Goal: Find specific page/section: Find specific page/section

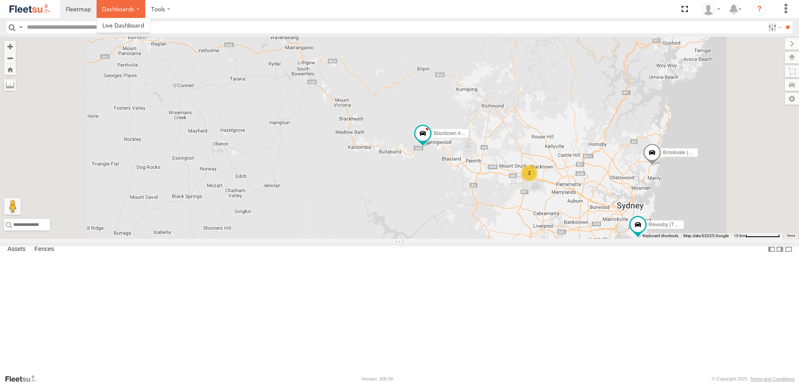
click at [124, 9] on label "Dashboards" at bounding box center [121, 9] width 49 height 18
click at [123, 28] on span at bounding box center [123, 25] width 42 height 8
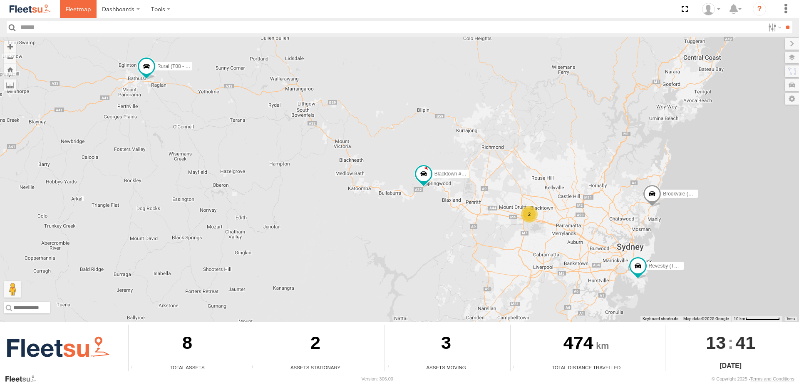
click at [66, 5] on span at bounding box center [78, 9] width 25 height 8
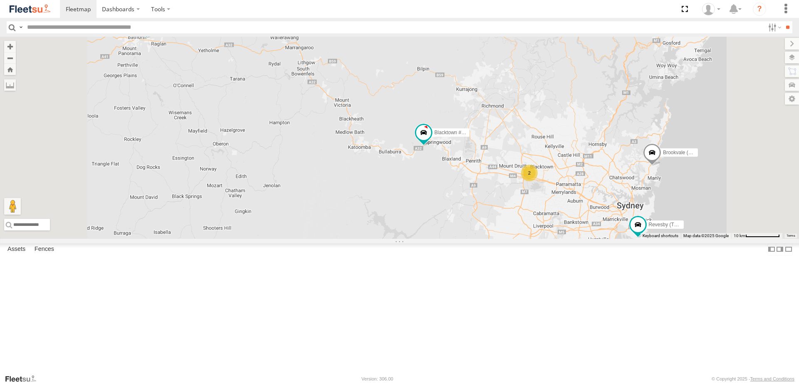
click at [0, 0] on span at bounding box center [0, 0] width 0 height 0
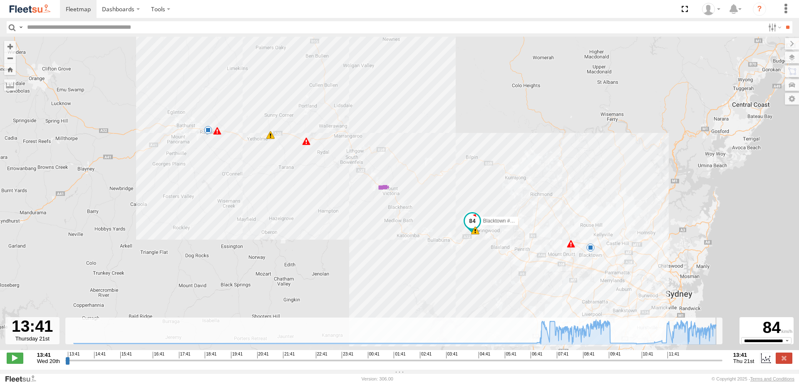
drag, startPoint x: 535, startPoint y: 361, endPoint x: 727, endPoint y: 375, distance: 192.0
type input "**********"
click at [723, 364] on input "range" at bounding box center [393, 360] width 657 height 8
